Goal: Complete application form: Complete application form

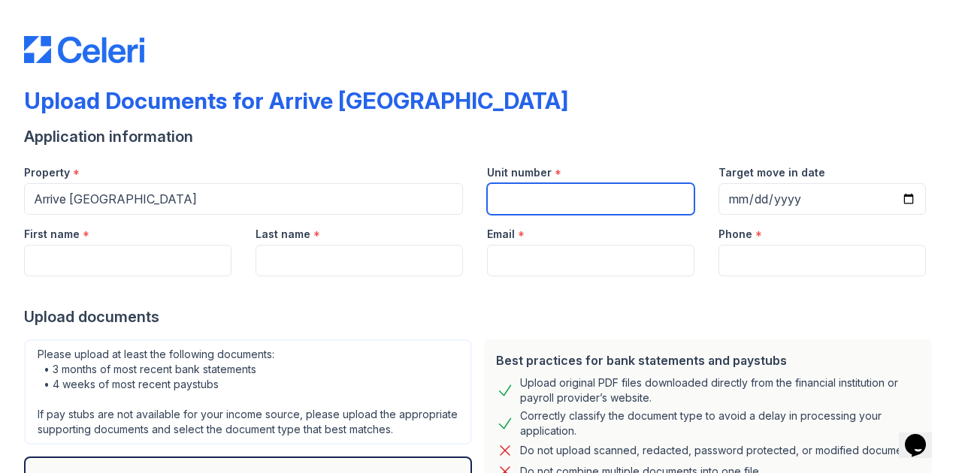
click at [554, 198] on input "Unit number" at bounding box center [590, 199] width 207 height 32
type input "B303"
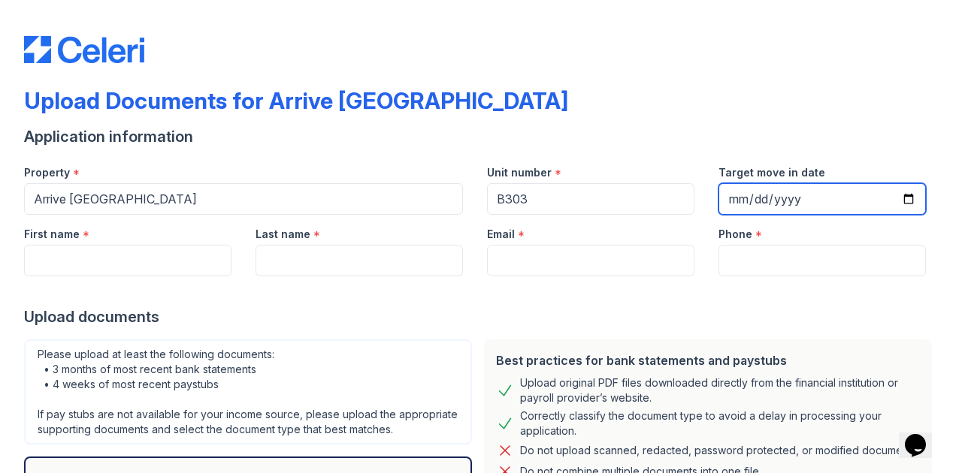
click at [745, 199] on input "Target move in date" at bounding box center [821, 199] width 207 height 32
click at [911, 198] on input "Target move in date" at bounding box center [821, 199] width 207 height 32
type input "[DATE]"
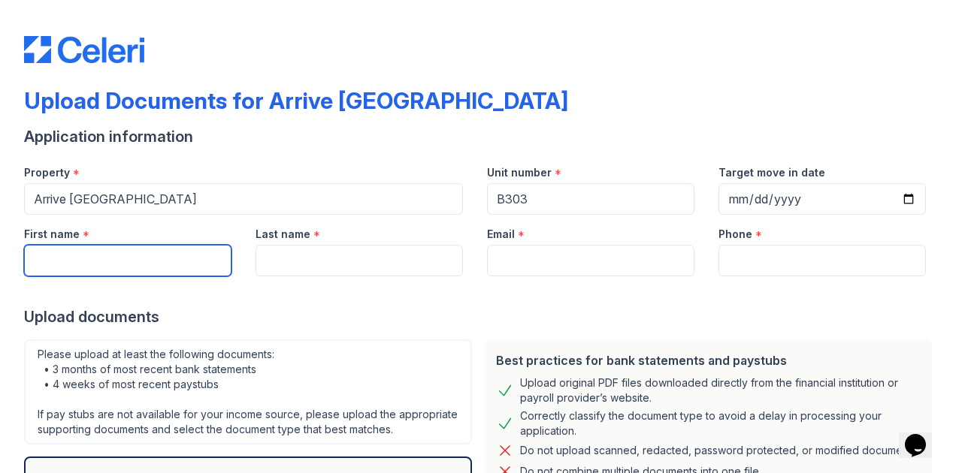
click at [186, 256] on input "First name" at bounding box center [127, 261] width 207 height 32
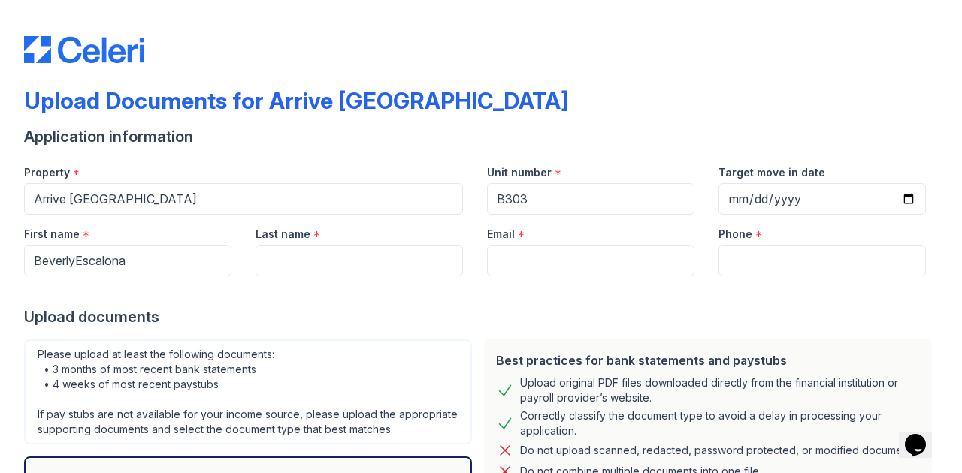
click at [335, 278] on div at bounding box center [481, 292] width 914 height 30
click at [119, 264] on input "BeverlyEscalona" at bounding box center [127, 261] width 207 height 32
type input "[PERSON_NAME]"
click at [272, 264] on input "Last name" at bounding box center [359, 261] width 207 height 32
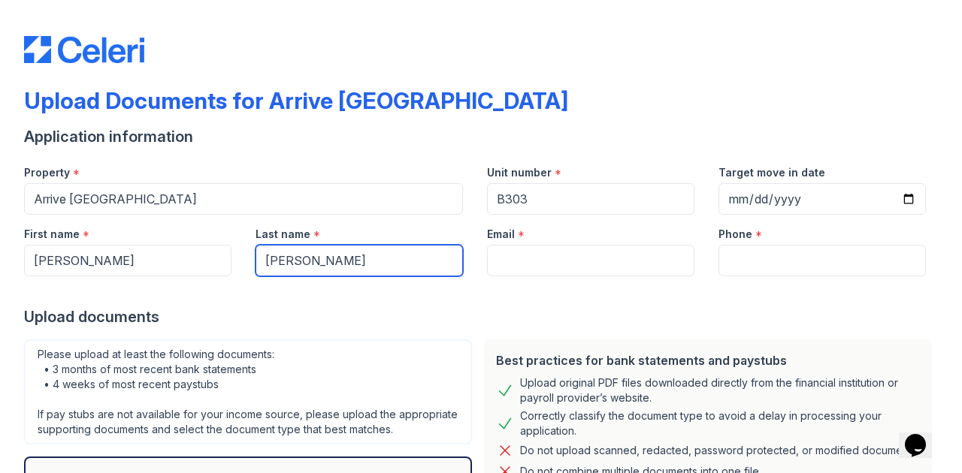
type input "[PERSON_NAME]"
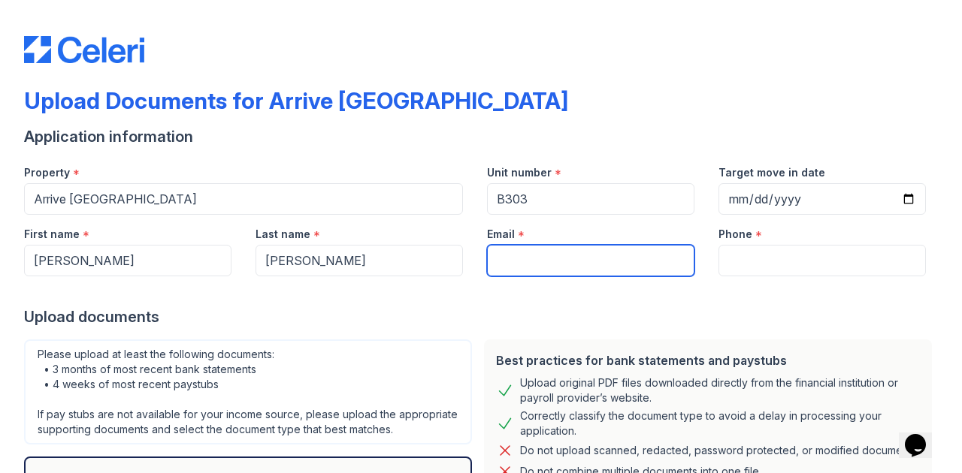
click at [501, 250] on input "Email" at bounding box center [590, 261] width 207 height 32
type input "[EMAIL_ADDRESS][DOMAIN_NAME]"
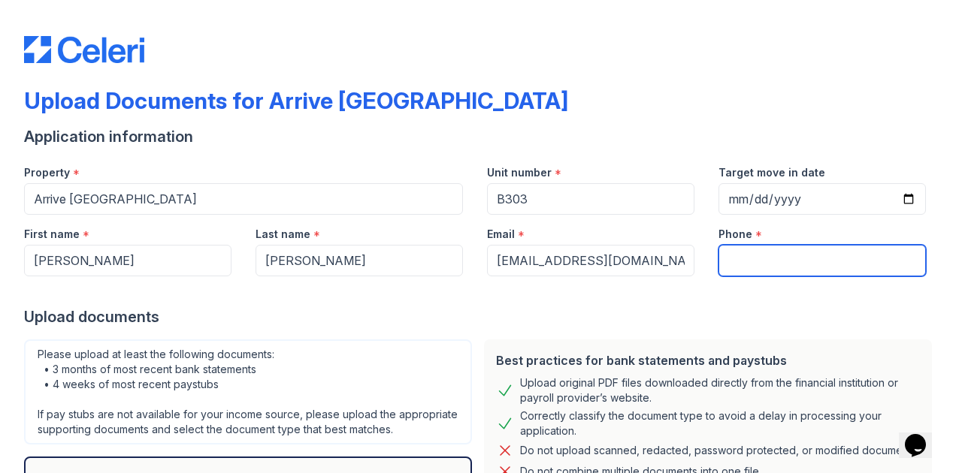
click at [746, 259] on input "Phone" at bounding box center [821, 261] width 207 height 32
type input "7132940525"
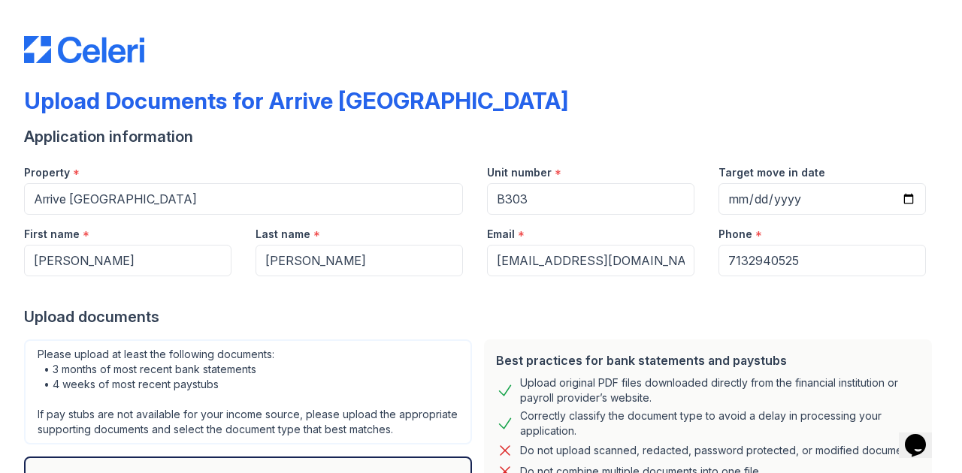
select select "bank_statement"
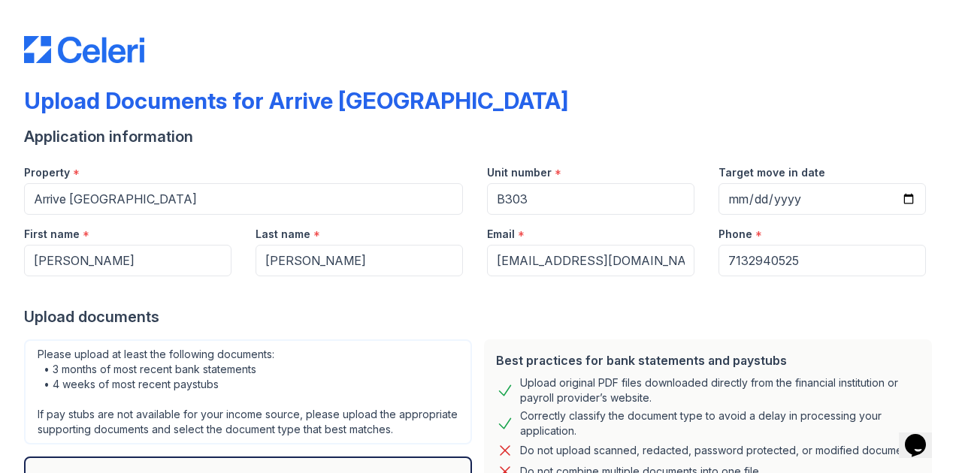
select select "bank_statement"
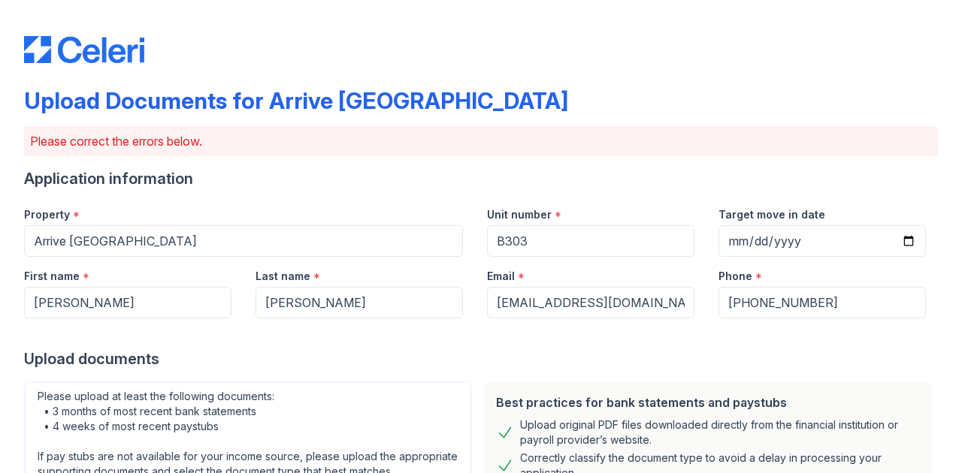
scroll to position [463, 0]
select select "other"
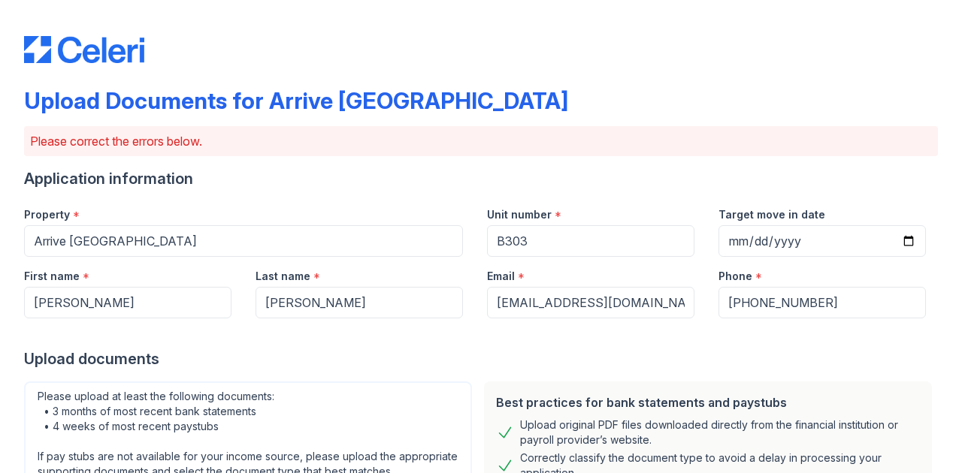
select select "other"
